Goal: Check status

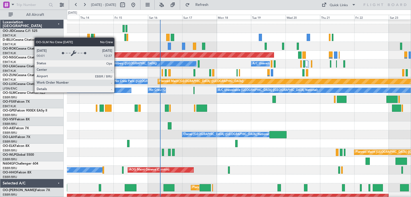
scroll to position [4, 0]
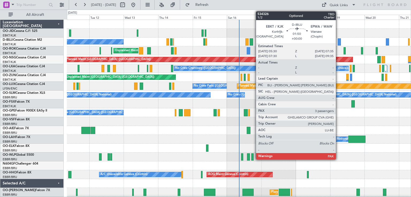
click at [338, 42] on div at bounding box center [339, 41] width 3 height 7
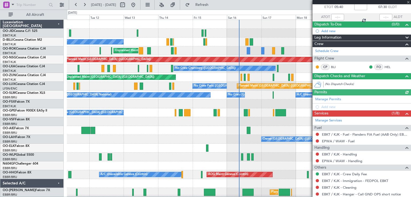
scroll to position [59, 0]
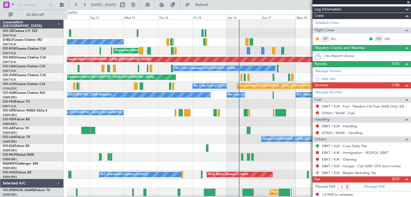
click at [408, 2] on span at bounding box center [408, 2] width 5 height 5
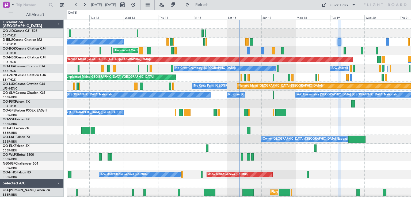
type input "0"
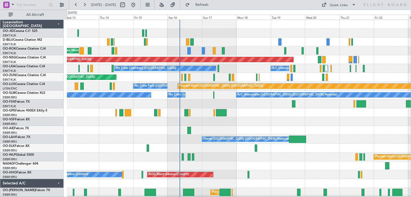
click at [312, 39] on div "No Crew [GEOGRAPHIC_DATA] ([GEOGRAPHIC_DATA] National) Unplanned Maint [GEOGRAP…" at bounding box center [239, 112] width 344 height 185
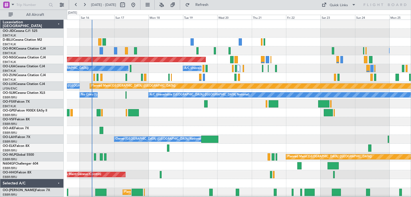
click at [294, 43] on div at bounding box center [239, 41] width 344 height 9
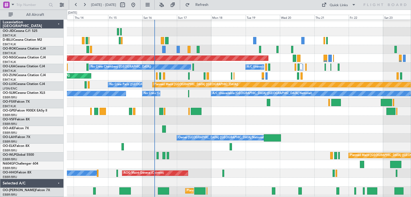
scroll to position [1, 0]
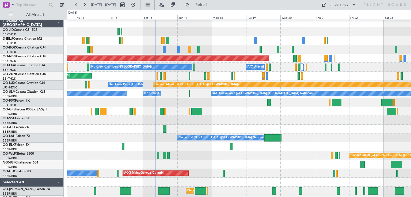
click at [356, 52] on div "Unplanned Maint [GEOGRAPHIC_DATA]-[GEOGRAPHIC_DATA] Owner [GEOGRAPHIC_DATA]-[GE…" at bounding box center [239, 49] width 344 height 9
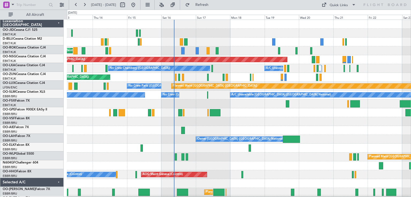
scroll to position [0, 0]
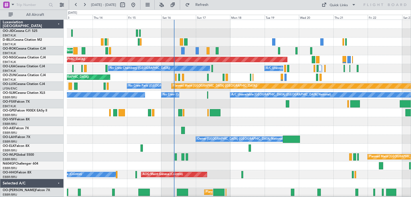
click at [226, 46] on div "No Crew [GEOGRAPHIC_DATA] ([GEOGRAPHIC_DATA] National) Unplanned Maint [GEOGRAP…" at bounding box center [239, 112] width 344 height 185
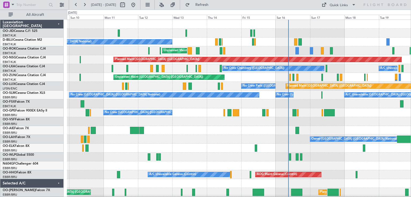
click at [117, 73] on div "No Crew [GEOGRAPHIC_DATA] ([GEOGRAPHIC_DATA] National) Unplanned Maint [GEOGRAP…" at bounding box center [239, 112] width 344 height 185
